Goal: Task Accomplishment & Management: Use online tool/utility

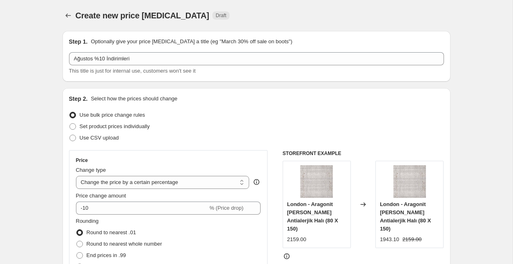
select select "percentage"
select select "collection"
select select "title"
select select "collection"
select select "title"
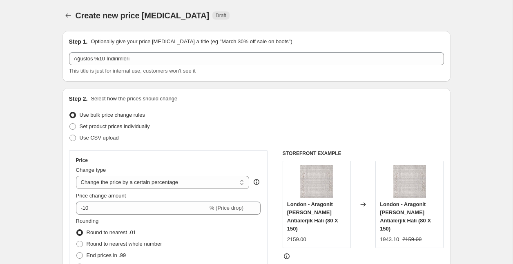
select select "collection"
select select "title"
select select "collection"
select select "title"
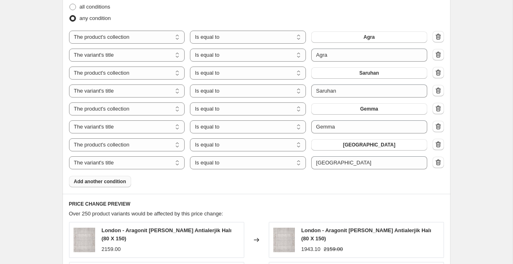
click at [100, 181] on span "Add another condition" at bounding box center [100, 181] width 52 height 7
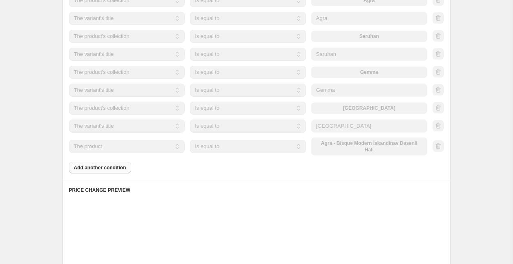
scroll to position [514, 0]
click at [226, 197] on div "Placeholder" at bounding box center [256, 200] width 375 height 8
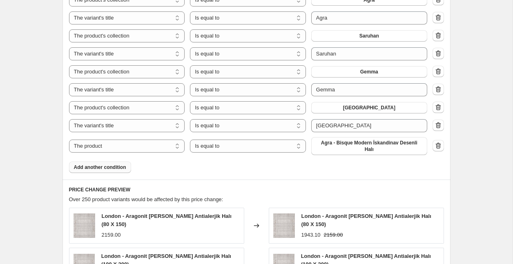
click at [119, 171] on button "Add another condition" at bounding box center [100, 167] width 62 height 11
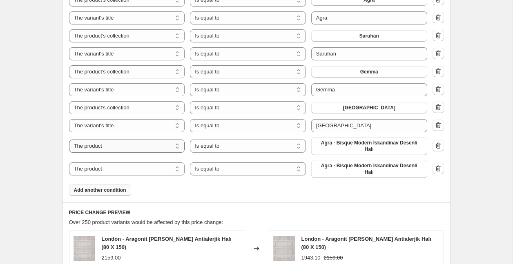
click at [136, 151] on select "The product The product's collection The product's tag The product's vendor The…" at bounding box center [127, 146] width 116 height 13
select select "collection"
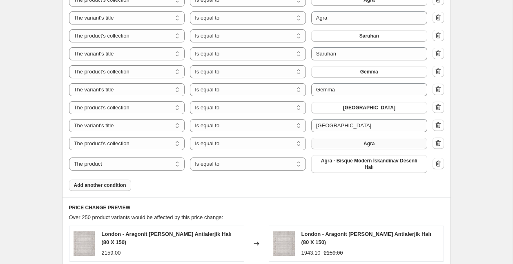
click at [389, 145] on button "Agra" at bounding box center [369, 143] width 116 height 11
click at [123, 164] on select "The product The product's collection The product's tag The product's vendor The…" at bounding box center [127, 164] width 116 height 13
select select "collection"
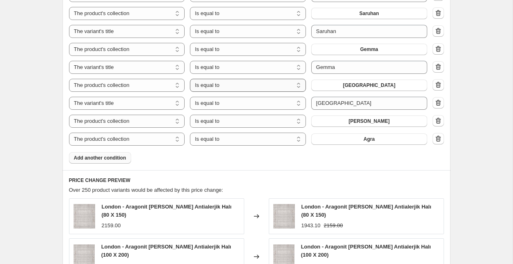
scroll to position [546, 0]
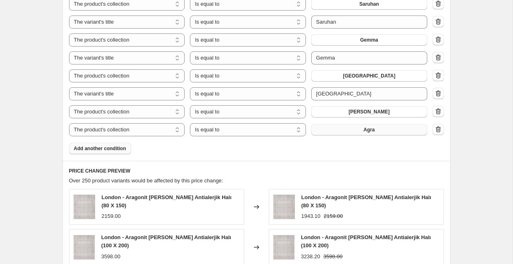
click at [370, 126] on button "Agra" at bounding box center [369, 129] width 116 height 11
click at [377, 130] on button "Agra" at bounding box center [369, 129] width 116 height 11
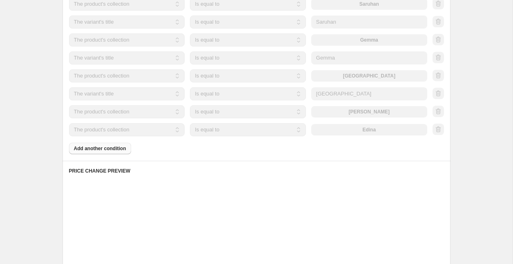
click at [107, 149] on div "Products must match: all conditions any condition The product The product's col…" at bounding box center [256, 38] width 375 height 232
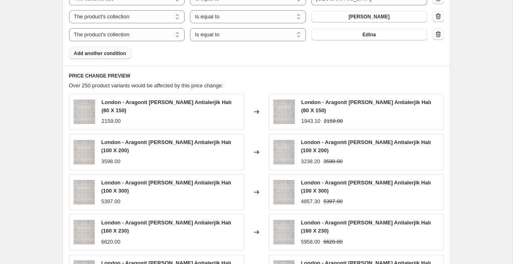
scroll to position [640, 0]
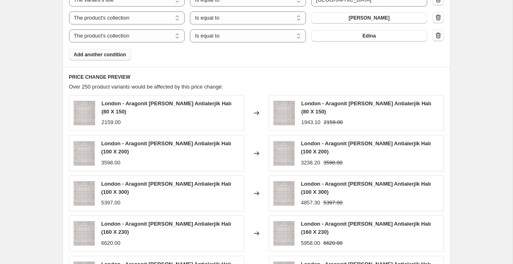
click at [119, 57] on span "Add another condition" at bounding box center [100, 54] width 52 height 7
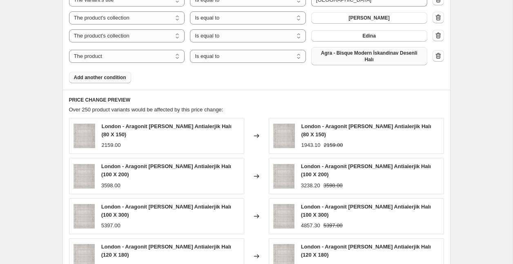
click at [379, 59] on span "Agra - Bisque Modern İskandinav Desenli Halı" at bounding box center [369, 56] width 106 height 13
click at [135, 59] on select "The product The product's collection The product's tag The product's vendor The…" at bounding box center [127, 56] width 116 height 13
select select "collection"
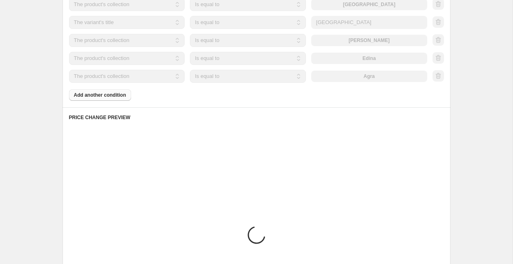
scroll to position [619, 0]
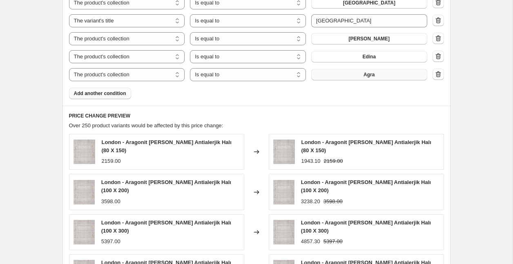
click at [365, 77] on span "Agra" at bounding box center [368, 74] width 11 height 7
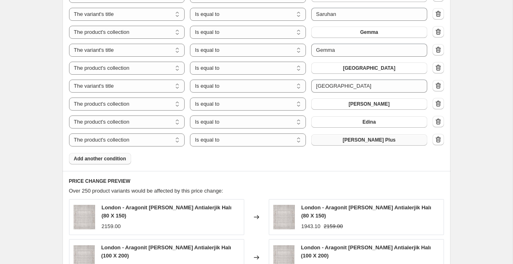
scroll to position [550, 0]
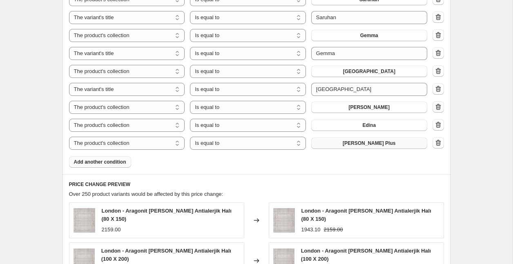
click at [438, 108] on icon "button" at bounding box center [438, 107] width 1 height 2
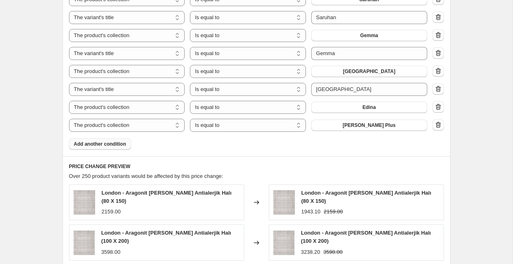
drag, startPoint x: 438, startPoint y: 126, endPoint x: 322, endPoint y: 145, distance: 118.0
click at [321, 145] on div "Products must match: all conditions any condition The product The product's col…" at bounding box center [256, 34] width 375 height 232
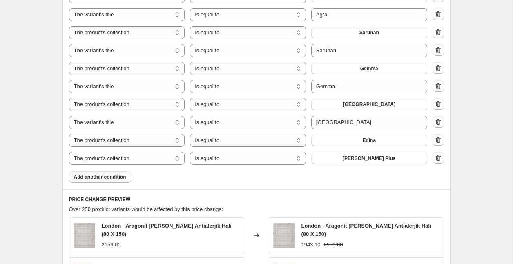
scroll to position [526, 0]
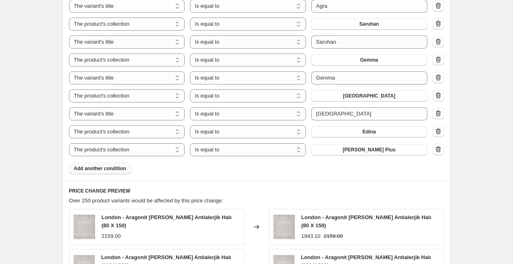
click at [87, 199] on span "Over 250 product variants would be affected by this price change:" at bounding box center [146, 201] width 154 height 6
click at [439, 153] on icon "button" at bounding box center [438, 149] width 8 height 8
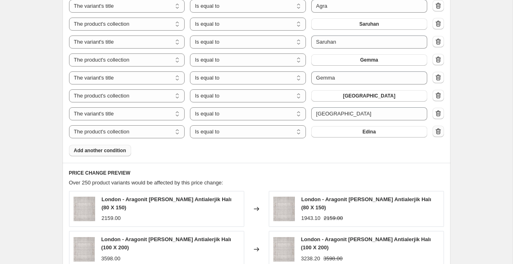
click at [443, 133] on button "button" at bounding box center [437, 131] width 11 height 11
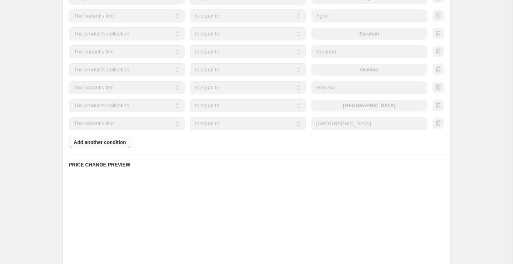
scroll to position [517, 0]
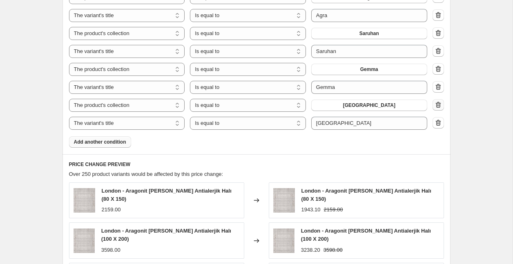
click at [440, 105] on icon "button" at bounding box center [437, 105] width 5 height 6
select select "title"
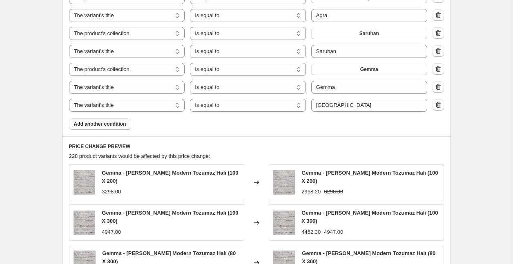
click at [439, 106] on icon "button" at bounding box center [438, 105] width 8 height 8
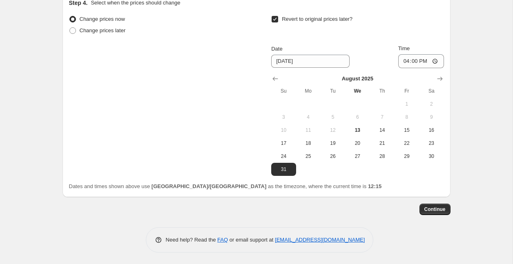
scroll to position [900, 0]
click at [438, 209] on span "Continue" at bounding box center [434, 208] width 21 height 7
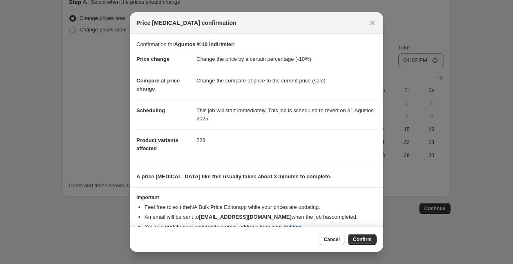
scroll to position [12, 0]
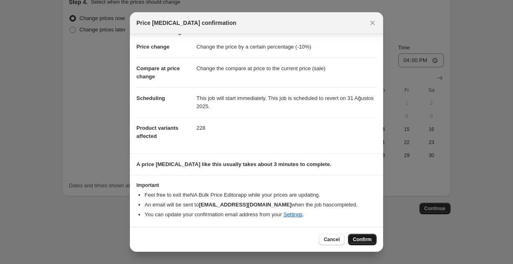
click at [358, 236] on button "Confirm" at bounding box center [362, 239] width 29 height 11
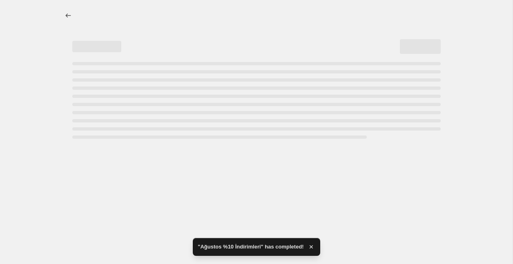
select select "percentage"
select select "collection"
select select "title"
select select "collection"
select select "title"
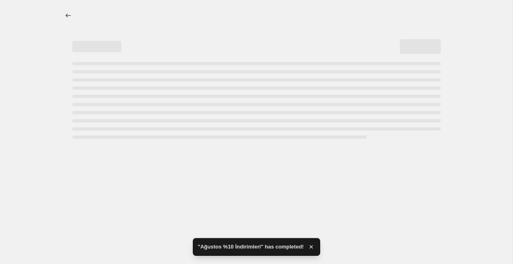
select select "collection"
select select "title"
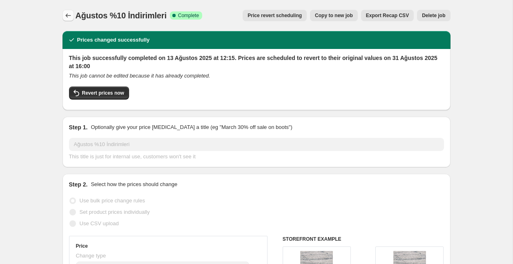
click at [65, 18] on icon "Price change jobs" at bounding box center [68, 15] width 8 height 8
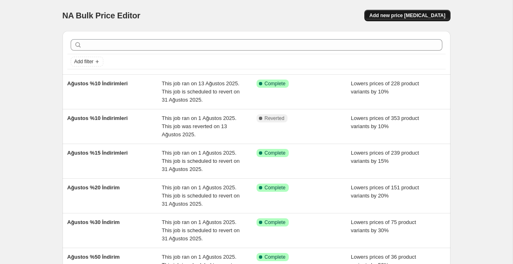
click at [420, 15] on span "Add new price [MEDICAL_DATA]" at bounding box center [407, 15] width 76 height 7
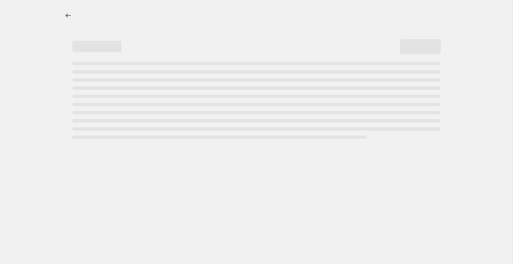
select select "percentage"
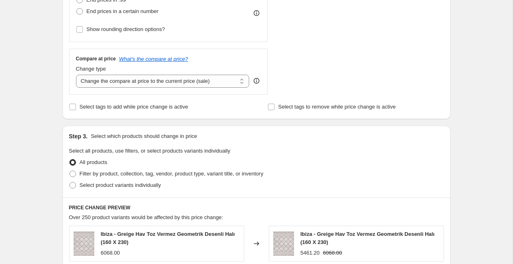
scroll to position [257, 0]
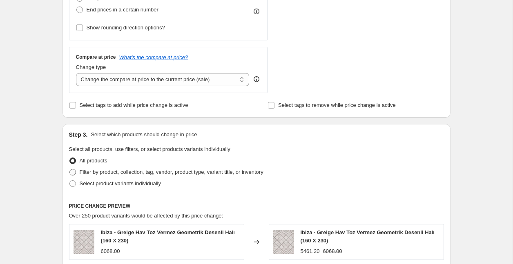
click at [120, 173] on span "Filter by product, collection, tag, vendor, product type, variant title, or inv…" at bounding box center [172, 172] width 184 height 6
click at [70, 169] on input "Filter by product, collection, tag, vendor, product type, variant title, or inv…" at bounding box center [69, 169] width 0 height 0
radio input "true"
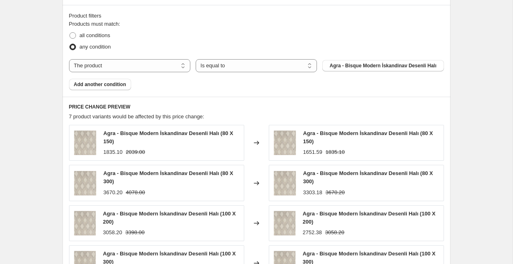
scroll to position [471, 0]
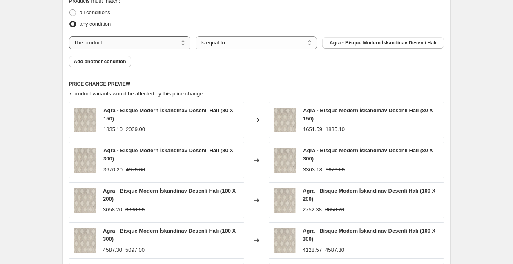
click at [160, 41] on select "The product The product's collection The product's tag The product's vendor The…" at bounding box center [129, 42] width 121 height 13
select select "collection"
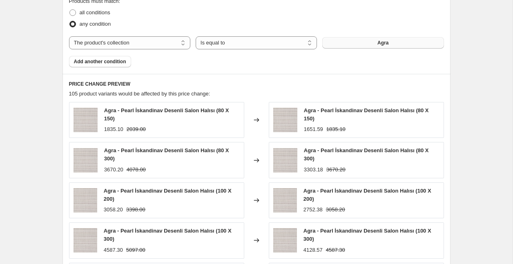
click at [365, 38] on button "Agra" at bounding box center [382, 42] width 121 height 11
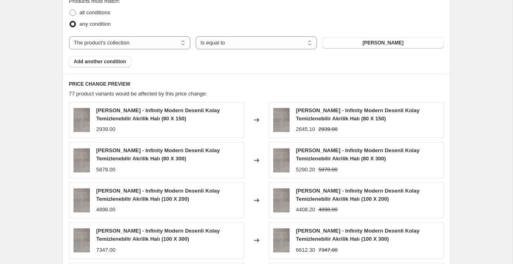
click at [113, 62] on span "Add another condition" at bounding box center [100, 61] width 52 height 7
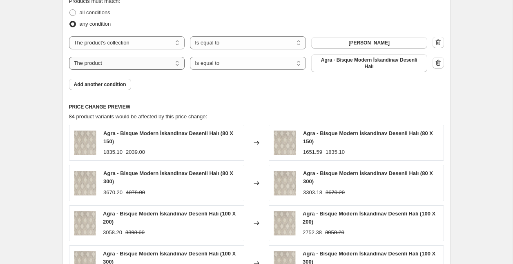
click at [147, 60] on select "The product The product's collection The product's tag The product's vendor The…" at bounding box center [127, 63] width 116 height 13
select select "collection"
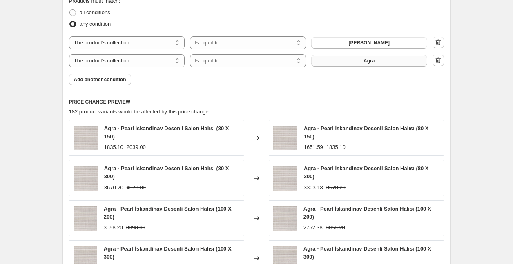
click at [336, 62] on button "Agra" at bounding box center [369, 60] width 116 height 11
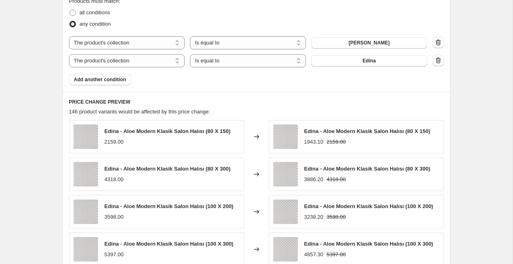
click at [118, 80] on span "Add another condition" at bounding box center [100, 79] width 52 height 7
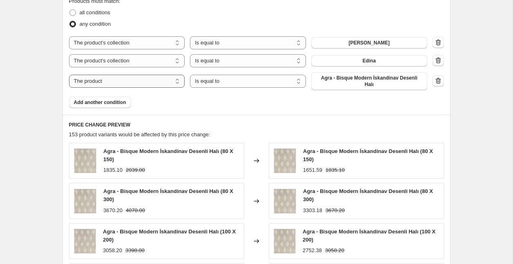
click at [101, 85] on select "The product The product's collection The product's tag The product's vendor The…" at bounding box center [127, 81] width 116 height 13
select select "collection"
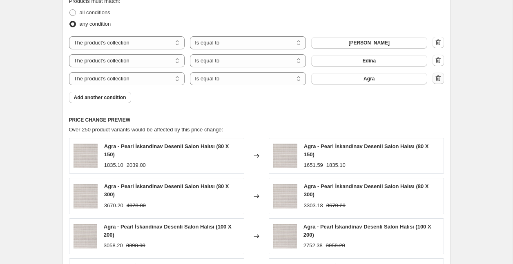
click at [439, 80] on icon "button" at bounding box center [438, 78] width 8 height 8
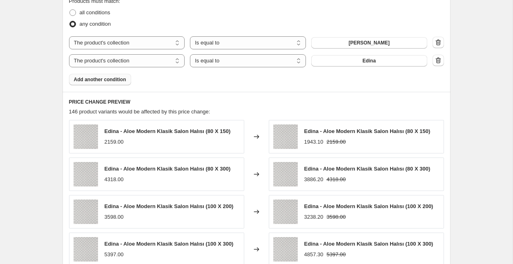
click at [112, 82] on button "Add another condition" at bounding box center [100, 79] width 62 height 11
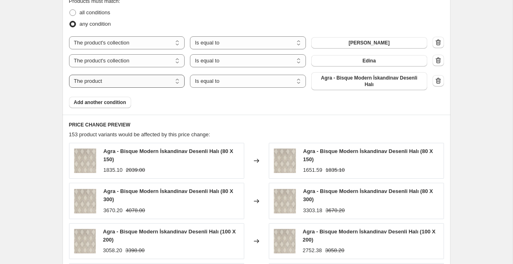
click at [151, 79] on select "The product The product's collection The product's tag The product's vendor The…" at bounding box center [127, 81] width 116 height 13
select select "collection"
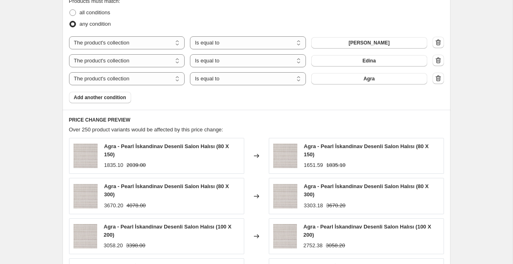
click at [337, 80] on button "Agra" at bounding box center [369, 78] width 116 height 11
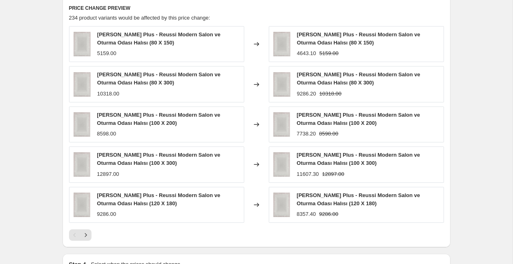
scroll to position [693, 0]
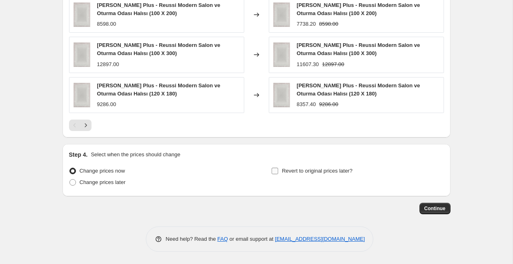
click at [282, 173] on span "Revert to original prices later?" at bounding box center [317, 171] width 71 height 6
click at [278, 173] on input "Revert to original prices later?" at bounding box center [275, 171] width 7 height 7
checkbox input "true"
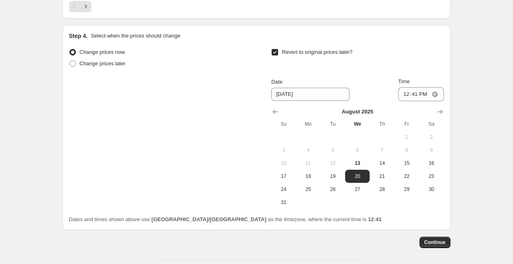
scroll to position [819, 0]
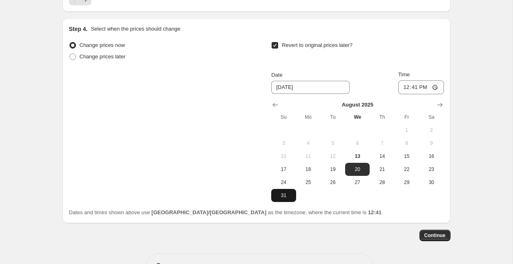
click at [290, 196] on span "31" at bounding box center [283, 195] width 18 height 7
type input "[DATE]"
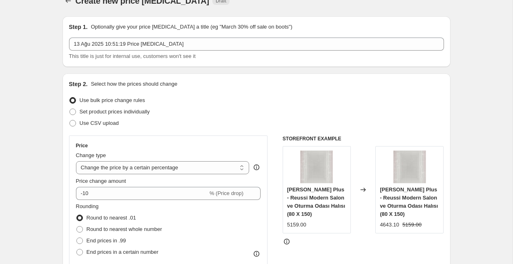
scroll to position [16, 0]
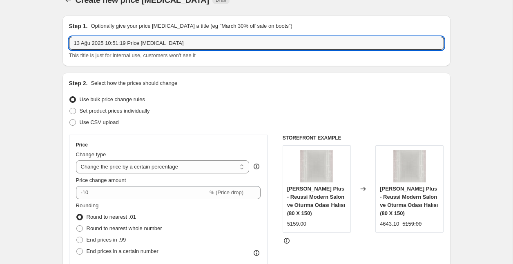
drag, startPoint x: 133, startPoint y: 37, endPoint x: 80, endPoint y: 33, distance: 53.2
click at [80, 33] on div "Step 1. Optionally give your price [MEDICAL_DATA] a title (eg "March 30% off sa…" at bounding box center [256, 41] width 375 height 38
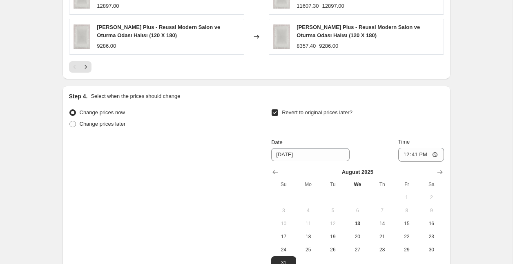
scroll to position [846, 0]
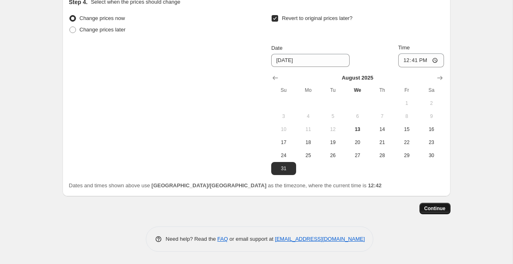
click at [437, 210] on span "Continue" at bounding box center [434, 208] width 21 height 7
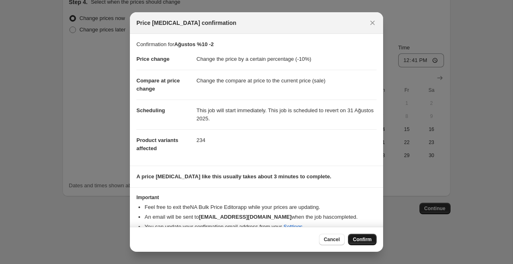
click at [361, 237] on span "Confirm" at bounding box center [362, 239] width 19 height 7
type input "Ağustos %10 -2"
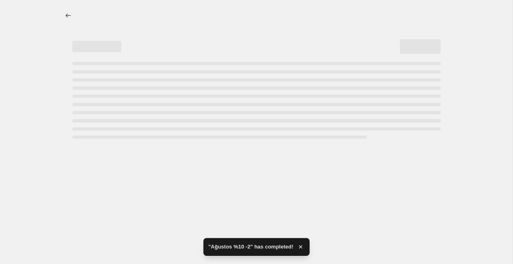
select select "percentage"
select select "collection"
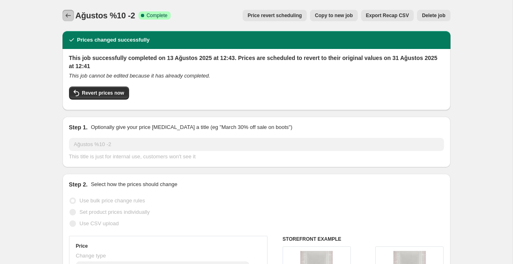
click at [64, 13] on icon "Price change jobs" at bounding box center [68, 15] width 8 height 8
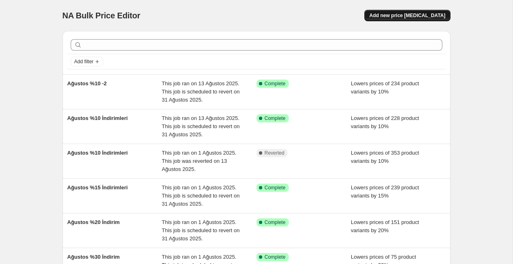
click at [418, 13] on span "Add new price [MEDICAL_DATA]" at bounding box center [407, 15] width 76 height 7
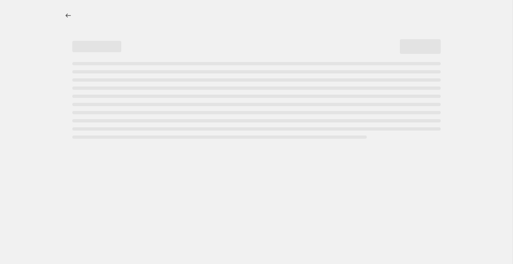
select select "percentage"
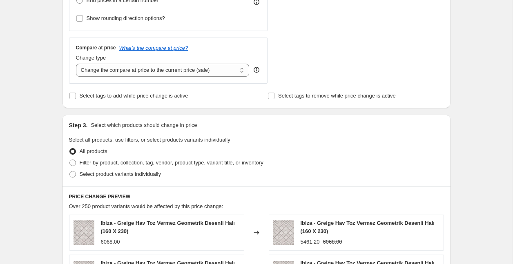
scroll to position [287, 0]
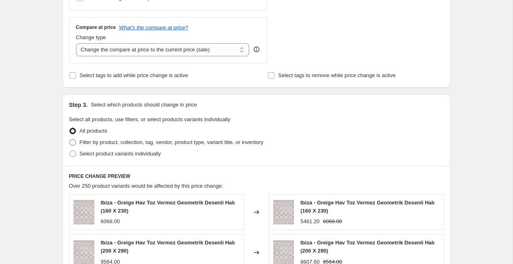
click at [114, 144] on span "Filter by product, collection, tag, vendor, product type, variant title, or inv…" at bounding box center [172, 142] width 184 height 6
click at [70, 140] on input "Filter by product, collection, tag, vendor, product type, variant title, or inv…" at bounding box center [69, 139] width 0 height 0
radio input "true"
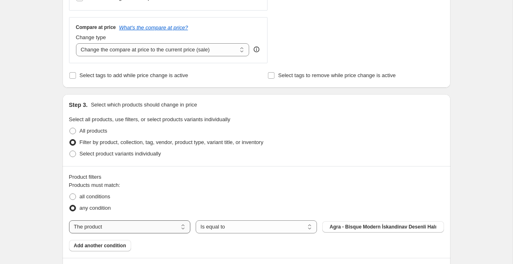
click at [118, 227] on select "The product The product's collection The product's tag The product's vendor The…" at bounding box center [129, 227] width 121 height 13
select select "collection"
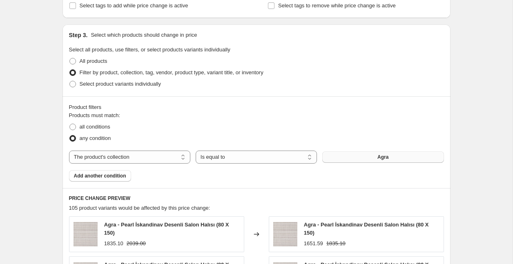
scroll to position [359, 0]
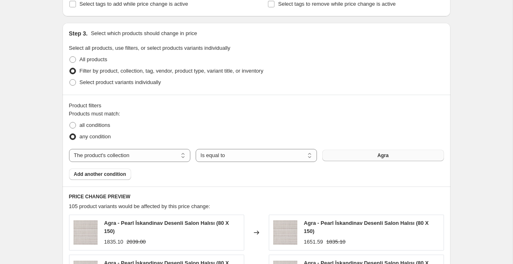
click at [393, 155] on button "Agra" at bounding box center [382, 155] width 121 height 11
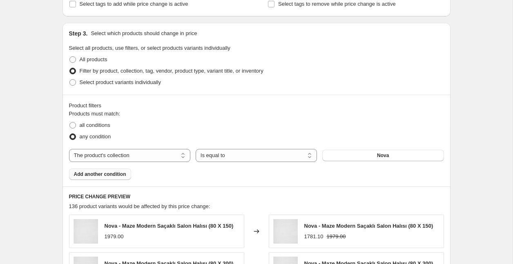
click at [128, 174] on button "Add another condition" at bounding box center [100, 174] width 62 height 11
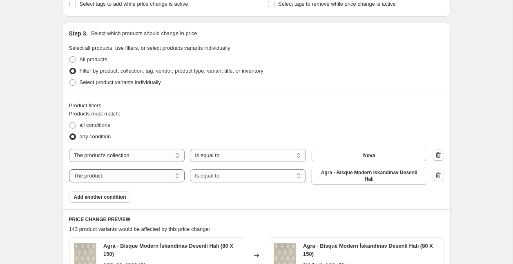
click at [138, 172] on select "The product The product's collection The product's tag The product's vendor The…" at bounding box center [127, 175] width 116 height 13
select select "collection"
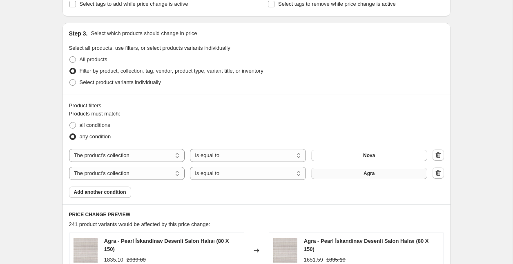
click at [380, 172] on button "Agra" at bounding box center [369, 173] width 116 height 11
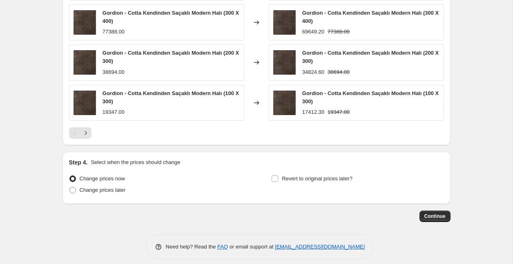
scroll to position [675, 0]
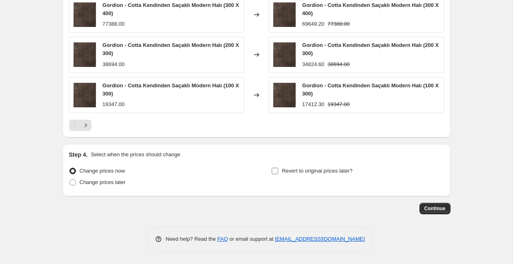
click at [297, 170] on span "Revert to original prices later?" at bounding box center [317, 171] width 71 height 6
click at [278, 170] on input "Revert to original prices later?" at bounding box center [275, 171] width 7 height 7
checkbox input "true"
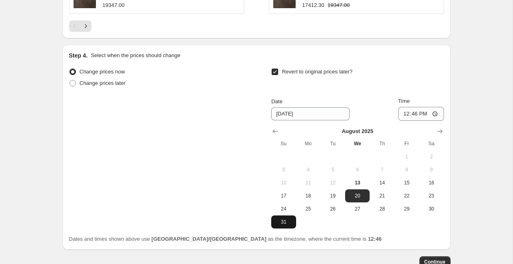
click at [283, 225] on button "31" at bounding box center [283, 222] width 25 height 13
type input "[DATE]"
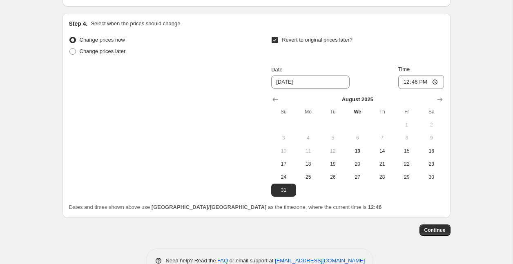
scroll to position [813, 0]
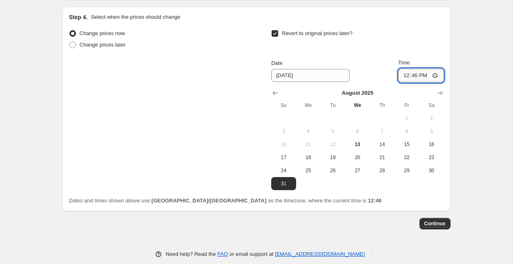
click at [423, 70] on input "12:46" at bounding box center [421, 76] width 46 height 14
type input "14:46"
click at [444, 226] on span "Continue" at bounding box center [434, 224] width 21 height 7
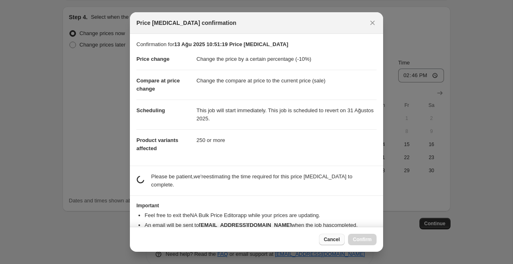
click at [333, 241] on span "Cancel" at bounding box center [332, 239] width 16 height 7
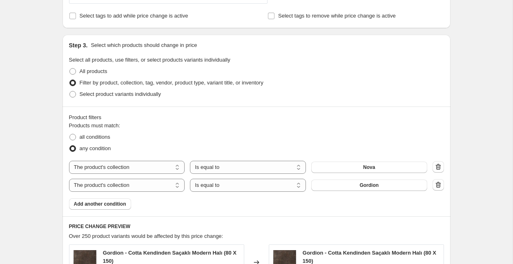
scroll to position [828, 0]
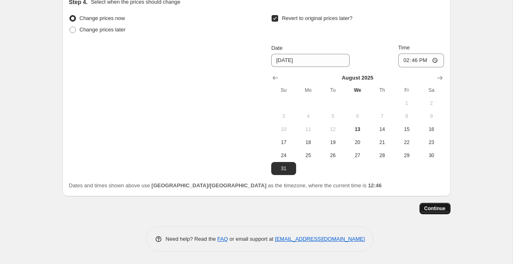
click at [441, 211] on span "Continue" at bounding box center [434, 208] width 21 height 7
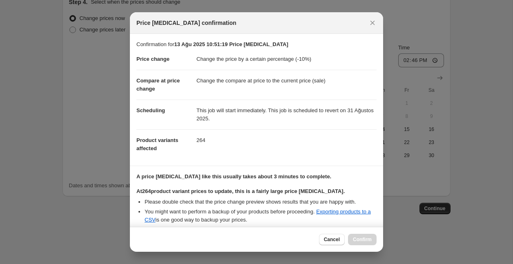
scroll to position [82, 0]
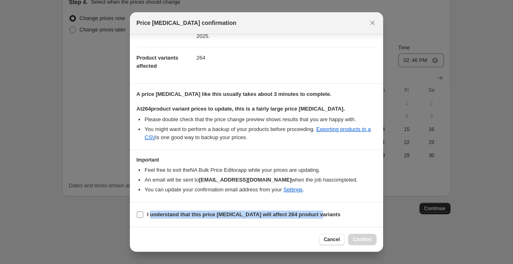
drag, startPoint x: 341, startPoint y: 216, endPoint x: 323, endPoint y: 218, distance: 17.8
click at [323, 218] on section "I understand that this price [MEDICAL_DATA] will affect 264 product variants" at bounding box center [256, 215] width 253 height 25
drag, startPoint x: 303, startPoint y: 218, endPoint x: 131, endPoint y: 214, distance: 171.1
click at [131, 214] on section "I understand that this price [MEDICAL_DATA] will affect 264 product variants" at bounding box center [256, 215] width 253 height 25
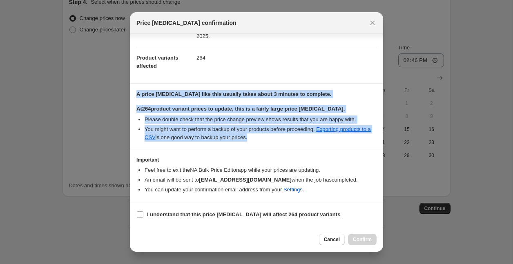
drag, startPoint x: 143, startPoint y: 92, endPoint x: 274, endPoint y: 141, distance: 140.2
click at [274, 141] on div "A price [MEDICAL_DATA] like this usually takes about 3 minutes to complete. At …" at bounding box center [256, 115] width 240 height 51
click at [257, 128] on li "You might want to perform a backup of your products before proceeding. Exportin…" at bounding box center [261, 133] width 232 height 16
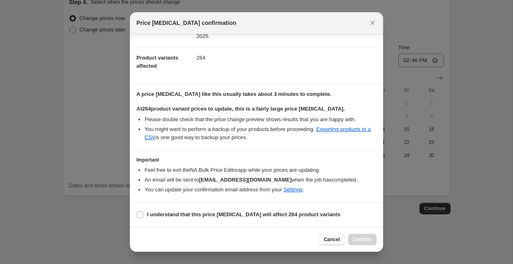
click at [333, 241] on span "Cancel" at bounding box center [332, 239] width 16 height 7
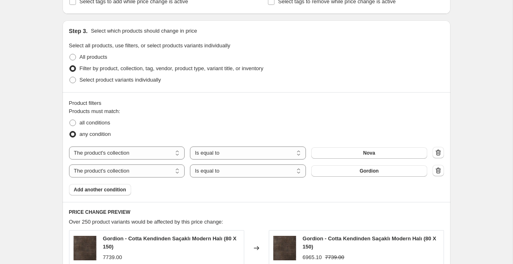
scroll to position [355, 0]
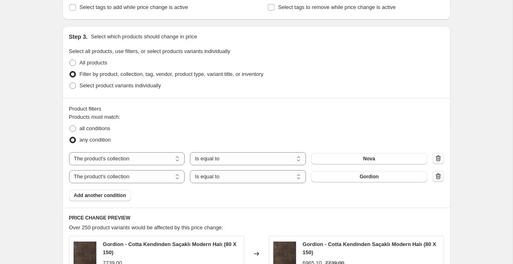
click at [440, 177] on icon "button" at bounding box center [438, 176] width 8 height 8
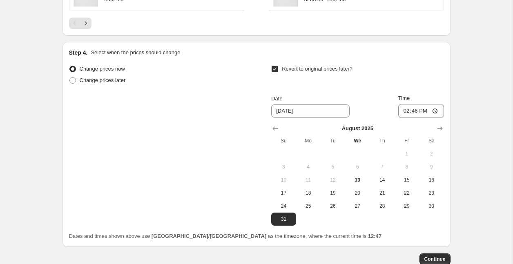
scroll to position [807, 0]
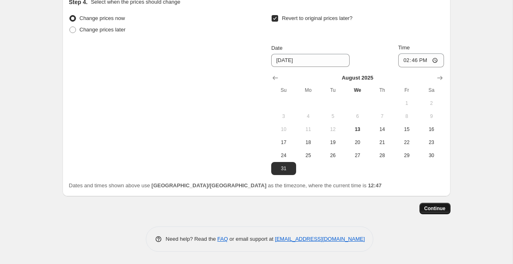
click at [441, 212] on button "Continue" at bounding box center [434, 208] width 31 height 11
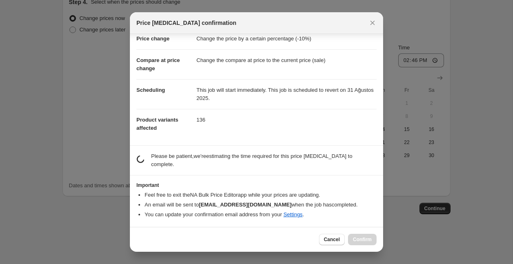
scroll to position [12, 0]
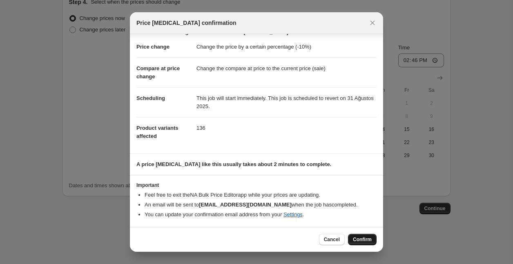
click at [364, 240] on span "Confirm" at bounding box center [362, 239] width 19 height 7
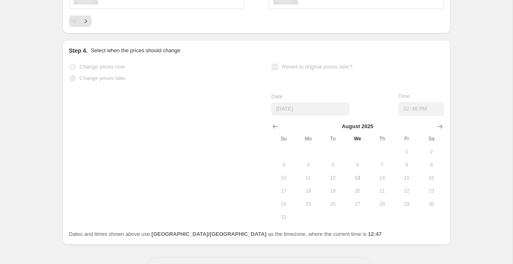
scroll to position [828, 0]
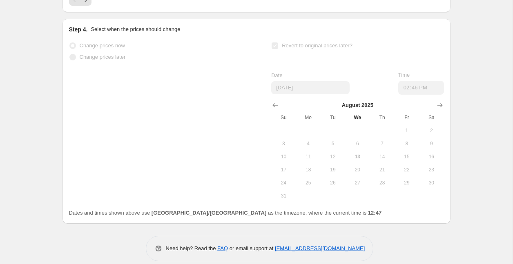
select select "percentage"
select select "collection"
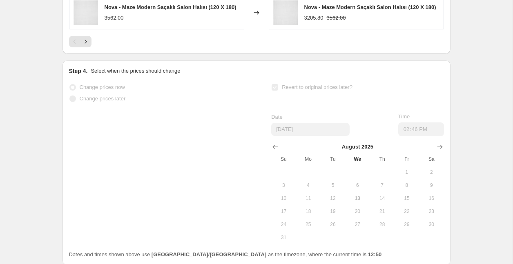
scroll to position [0, 0]
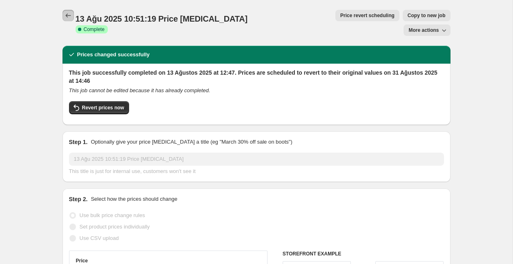
click at [69, 16] on icon "Price change jobs" at bounding box center [68, 15] width 8 height 8
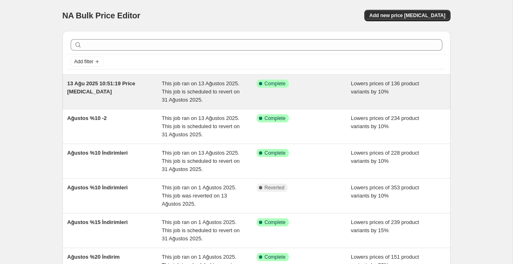
click at [205, 84] on span "This job ran on 13 Ağustos 2025. This job is scheduled to revert on 31 Ağustos …" at bounding box center [201, 91] width 78 height 22
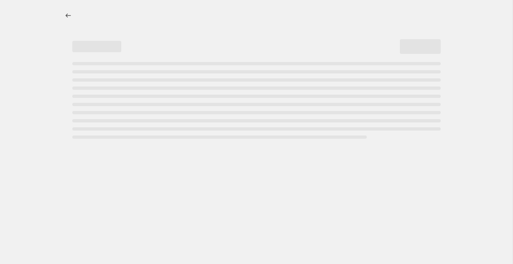
select select "percentage"
select select "collection"
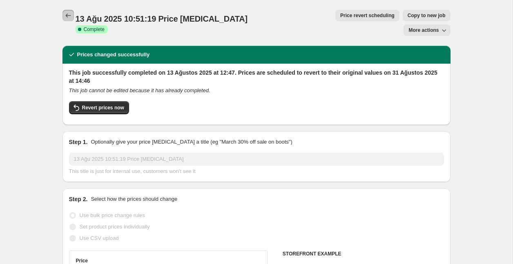
click at [69, 13] on icon "Price change jobs" at bounding box center [68, 15] width 8 height 8
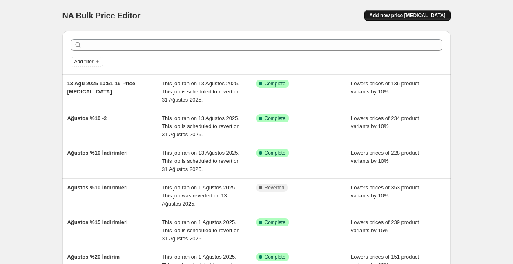
click at [409, 18] on span "Add new price [MEDICAL_DATA]" at bounding box center [407, 15] width 76 height 7
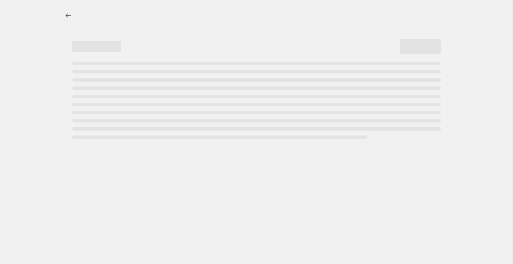
select select "percentage"
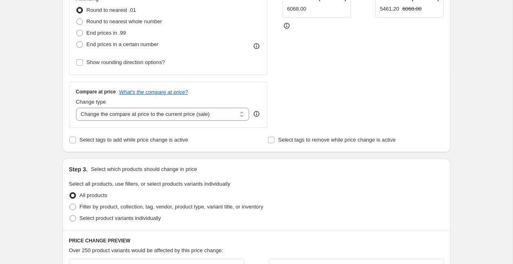
scroll to position [226, 0]
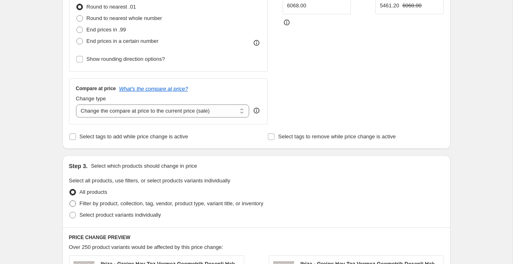
click at [127, 202] on span "Filter by product, collection, tag, vendor, product type, variant title, or inv…" at bounding box center [172, 203] width 184 height 6
click at [70, 201] on input "Filter by product, collection, tag, vendor, product type, variant title, or inv…" at bounding box center [69, 200] width 0 height 0
radio input "true"
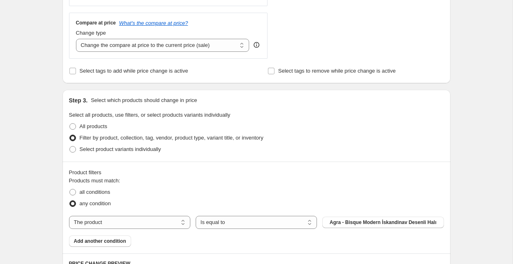
scroll to position [292, 0]
click at [116, 224] on select "The product The product's collection The product's tag The product's vendor The…" at bounding box center [129, 222] width 121 height 13
select select "collection"
click at [366, 220] on button "Agra" at bounding box center [382, 221] width 121 height 11
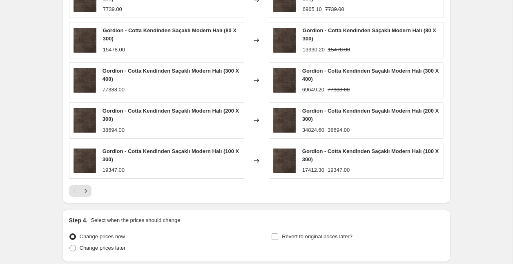
scroll to position [657, 0]
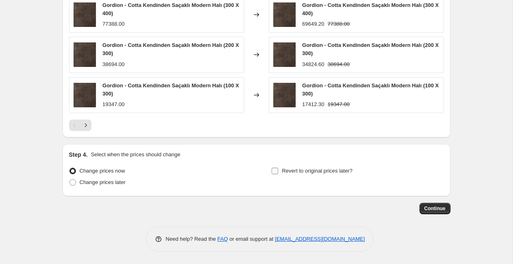
click at [301, 172] on span "Revert to original prices later?" at bounding box center [317, 171] width 71 height 6
click at [278, 172] on input "Revert to original prices later?" at bounding box center [275, 171] width 7 height 7
checkbox input "true"
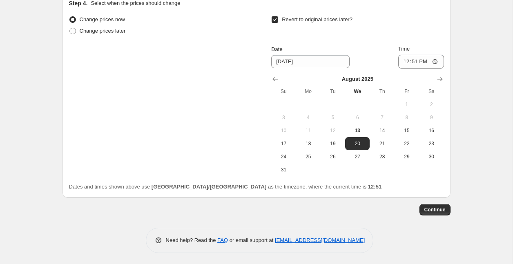
scroll to position [810, 0]
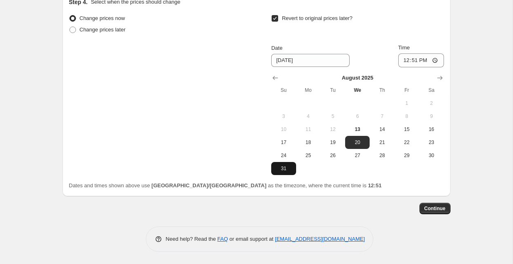
click at [287, 169] on span "31" at bounding box center [283, 168] width 18 height 7
type input "[DATE]"
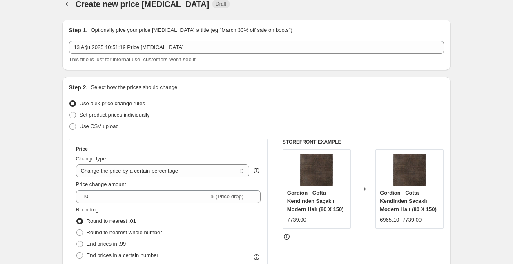
scroll to position [0, 0]
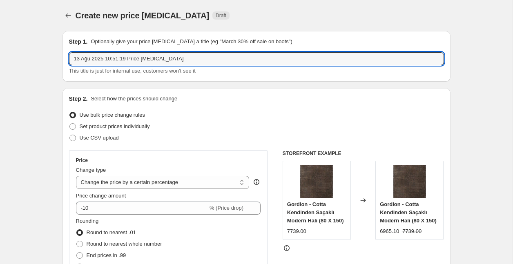
drag, startPoint x: 183, startPoint y: 60, endPoint x: 44, endPoint y: 57, distance: 139.7
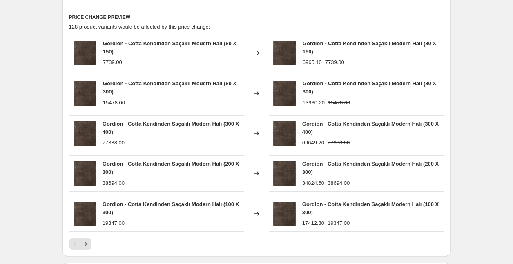
scroll to position [810, 0]
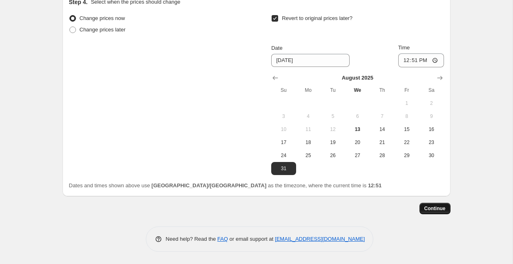
click at [434, 211] on span "Continue" at bounding box center [434, 208] width 21 height 7
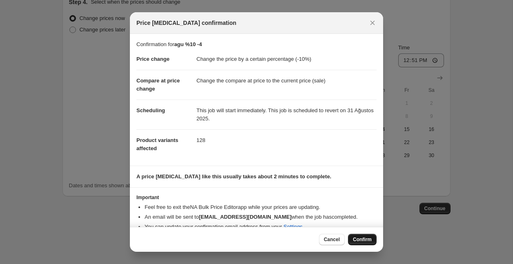
click at [368, 238] on span "Confirm" at bounding box center [362, 239] width 19 height 7
type input "agu %10 -4"
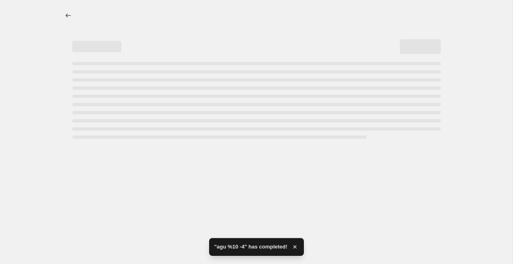
select select "percentage"
select select "collection"
